Goal: Find contact information: Find contact information

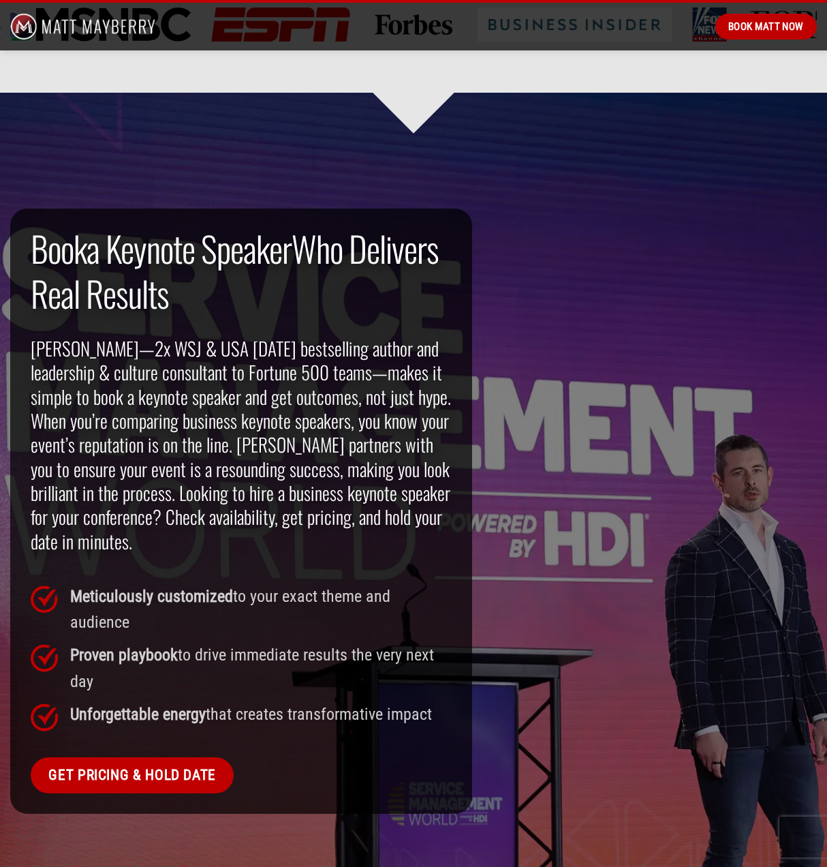
scroll to position [1090, 0]
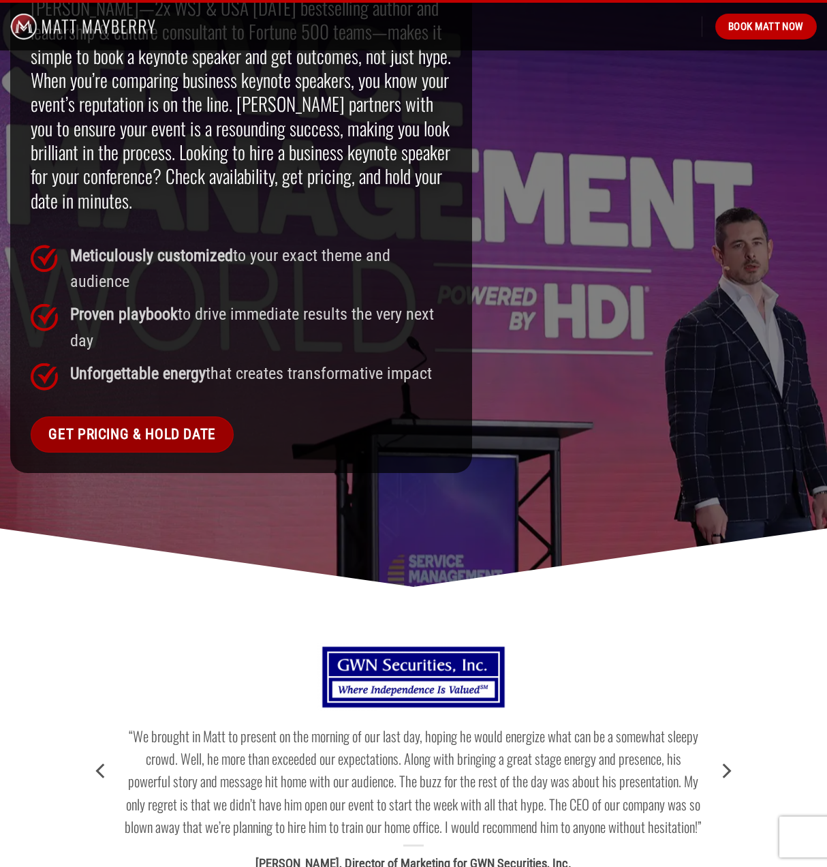
click at [156, 423] on span "Get Pricing & Hold Date" at bounding box center [132, 434] width 168 height 23
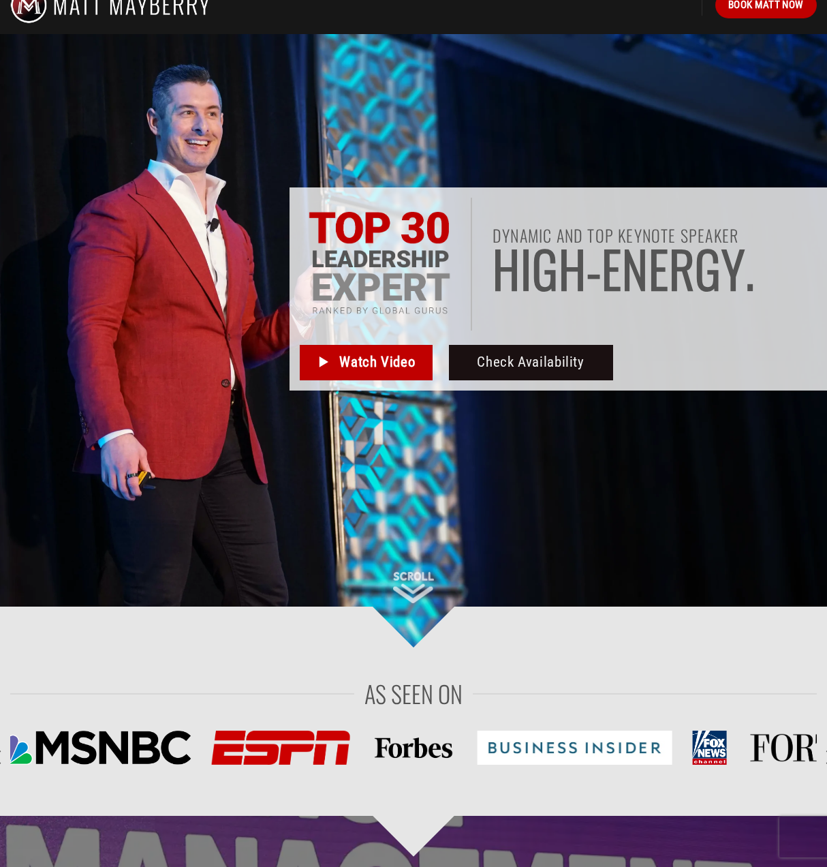
scroll to position [0, 0]
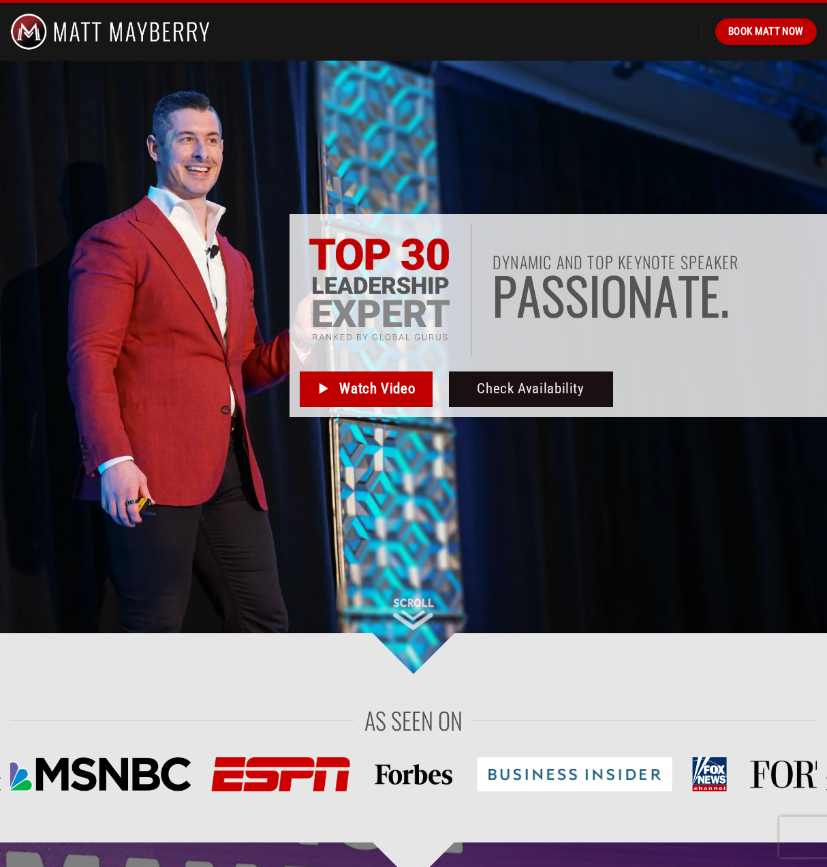
click at [402, 783] on img at bounding box center [413, 774] width 87 height 34
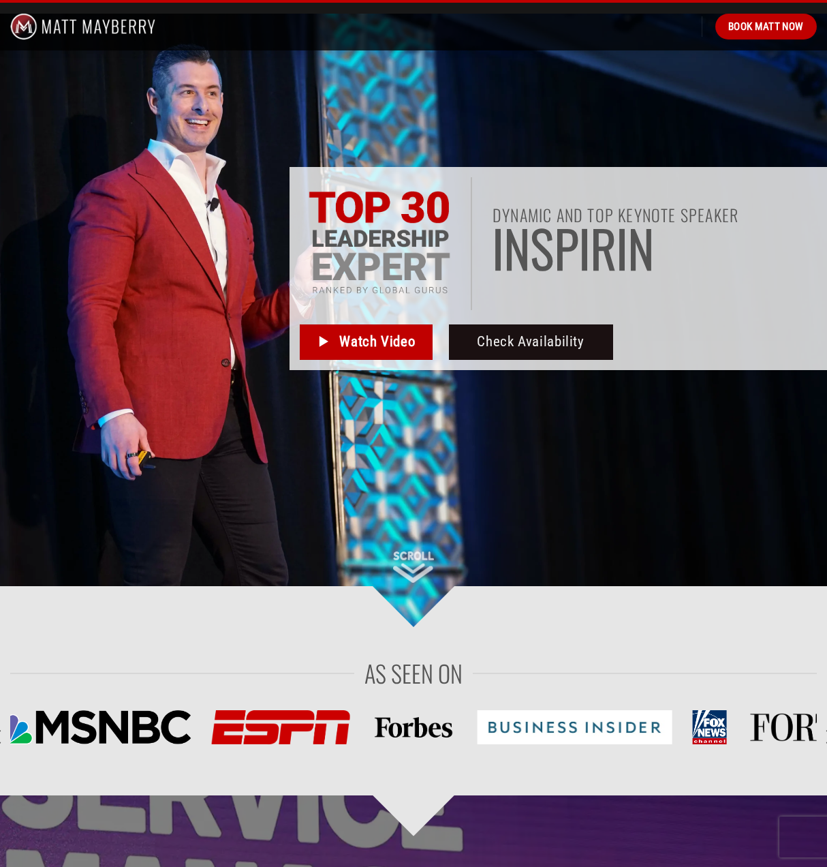
scroll to position [136, 0]
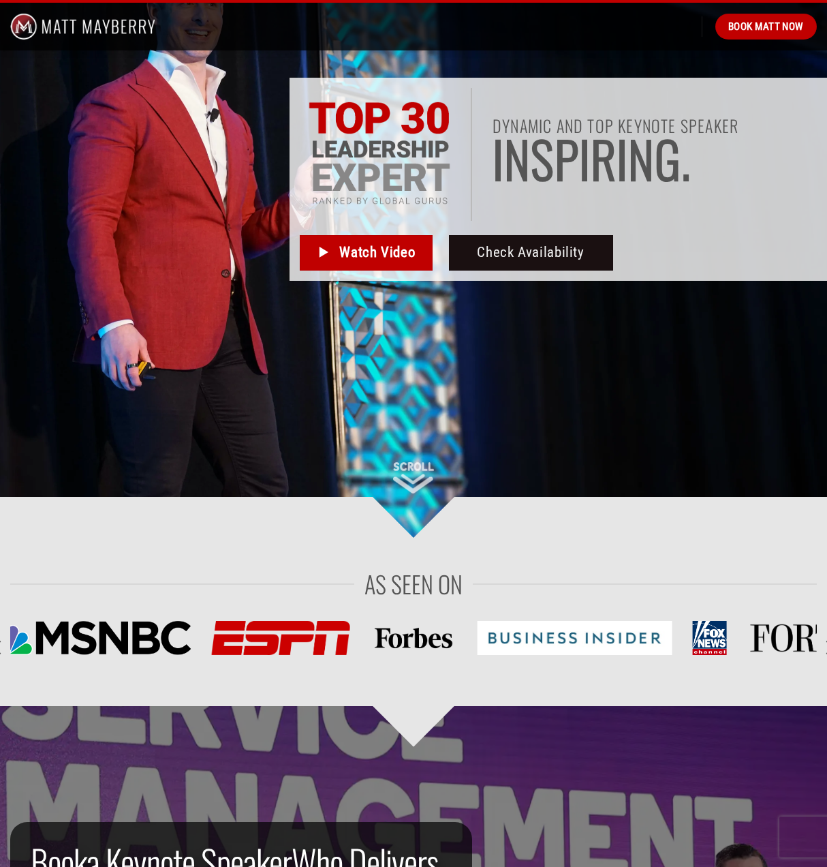
click at [603, 636] on img at bounding box center [575, 638] width 195 height 34
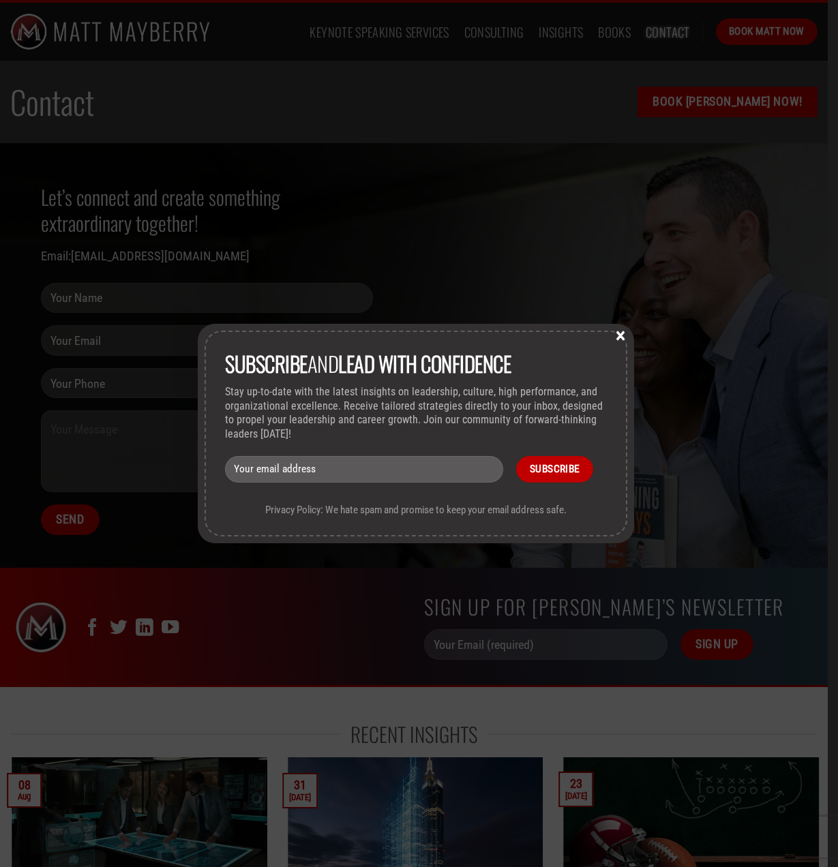
click at [625, 334] on button "×" at bounding box center [620, 334] width 20 height 12
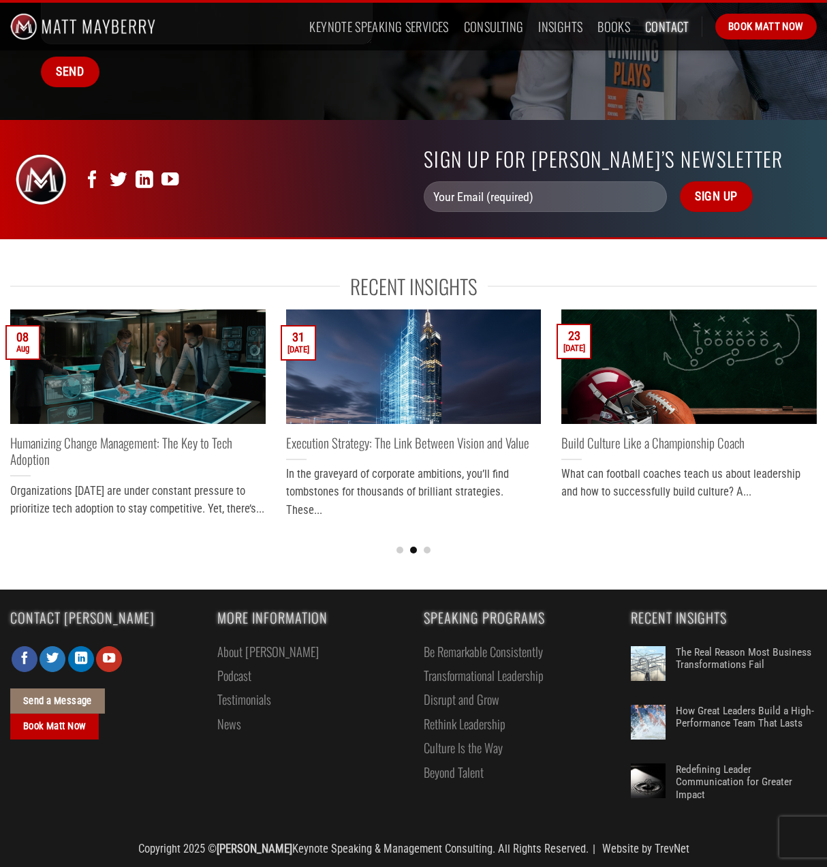
scroll to position [450, 0]
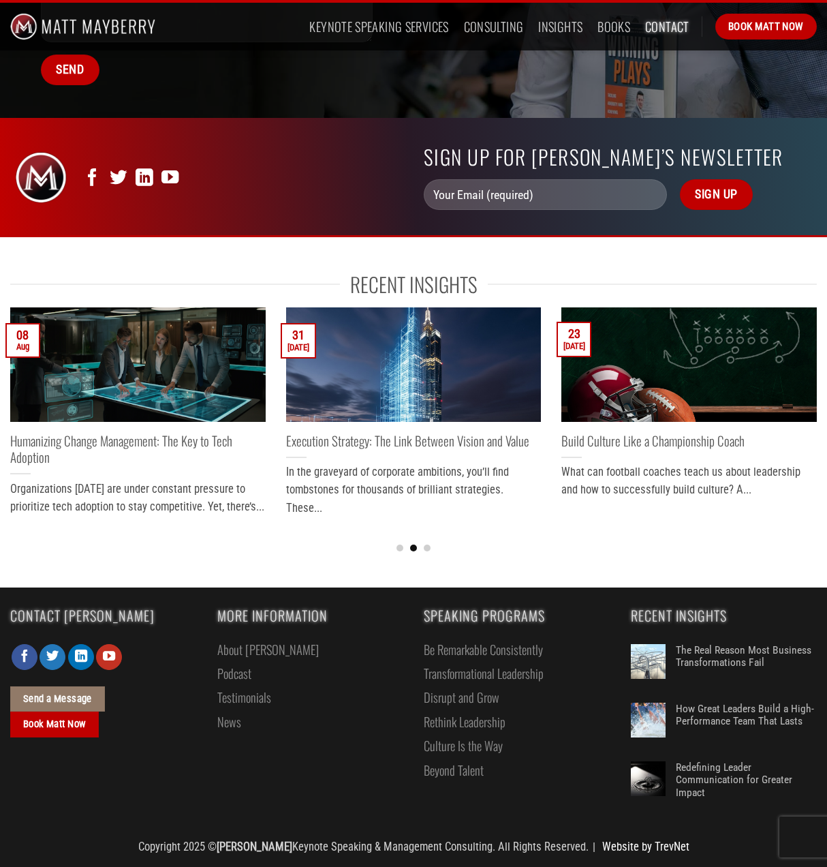
click at [654, 845] on link "Website by TrevNet" at bounding box center [645, 846] width 87 height 13
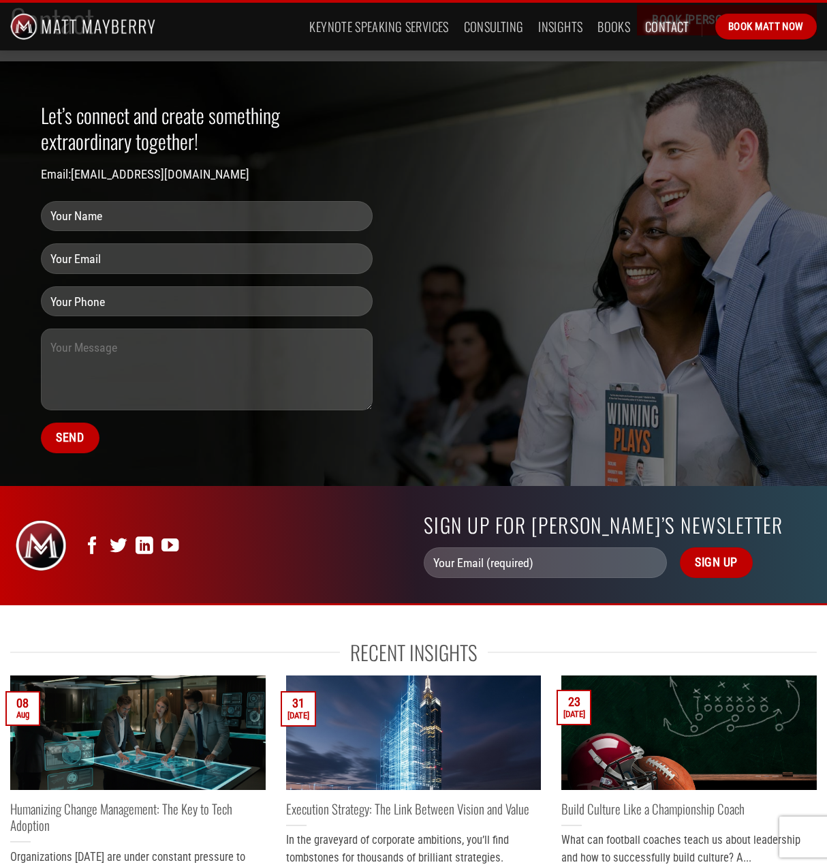
scroll to position [0, 0]
